Goal: Task Accomplishment & Management: Use online tool/utility

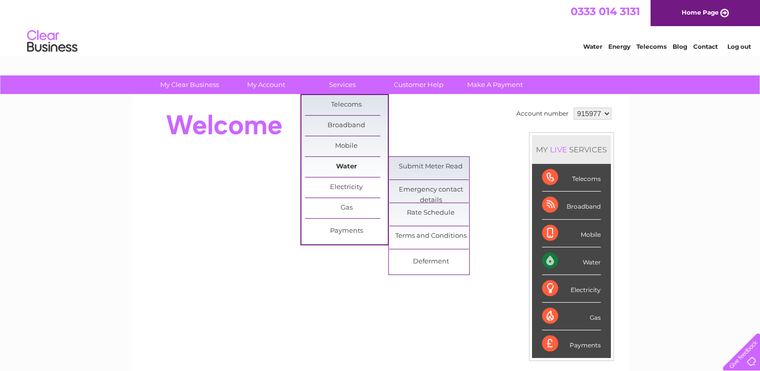
click at [351, 166] on link "Water" at bounding box center [346, 167] width 83 height 20
click at [413, 168] on link "Submit Meter Read" at bounding box center [430, 167] width 83 height 20
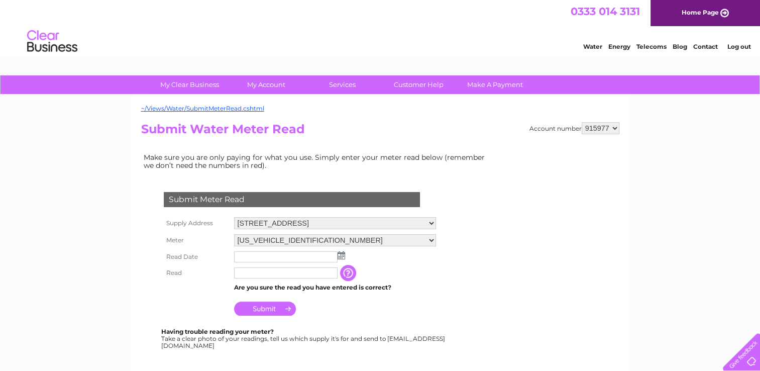
click at [342, 252] on img at bounding box center [341, 255] width 8 height 8
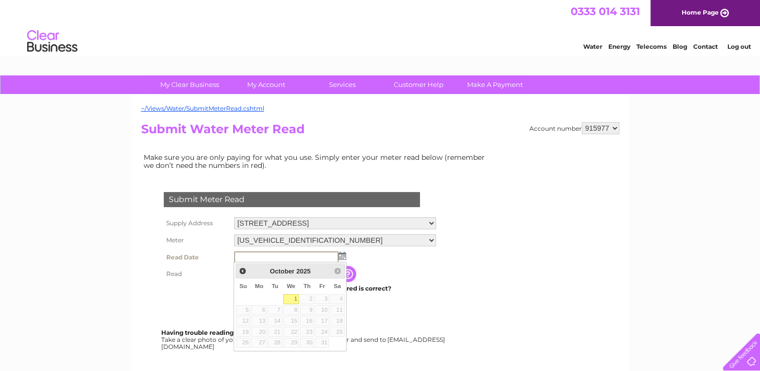
click at [294, 296] on link "1" at bounding box center [291, 299] width 16 height 10
type input "[DATE]"
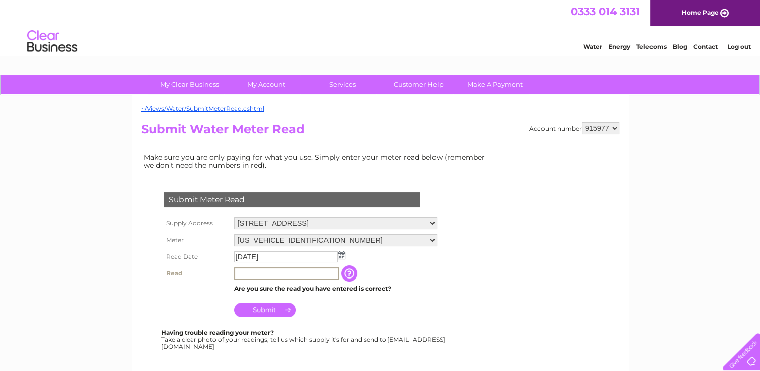
click at [257, 269] on input "text" at bounding box center [286, 273] width 104 height 12
type input "08990"
click at [264, 305] on input "Submit" at bounding box center [265, 308] width 62 height 14
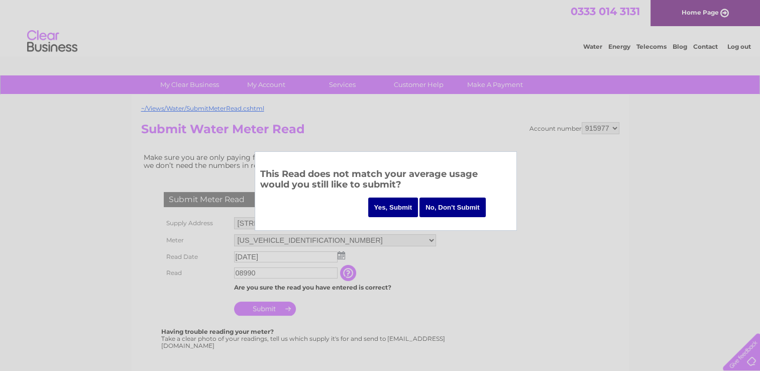
click at [396, 209] on input "Yes, Submit" at bounding box center [393, 207] width 50 height 20
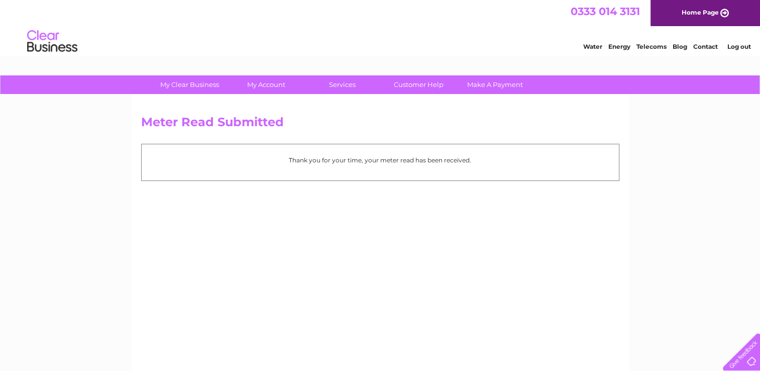
click at [324, 290] on div "Meter Read Submitted Thank you for your time, your meter read has been received." at bounding box center [380, 235] width 497 height 281
